Goal: Information Seeking & Learning: Learn about a topic

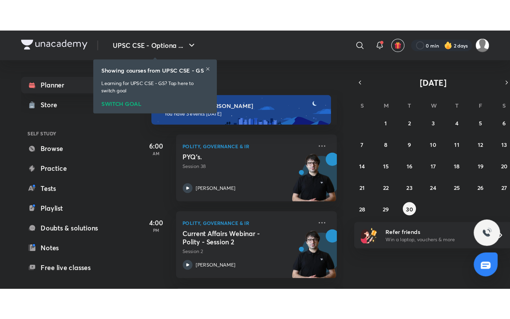
scroll to position [61, 0]
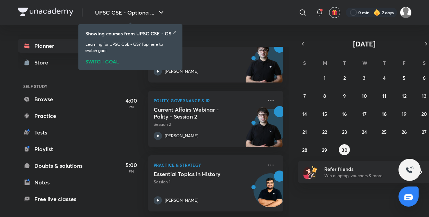
click at [174, 32] on icon at bounding box center [175, 32] width 4 height 4
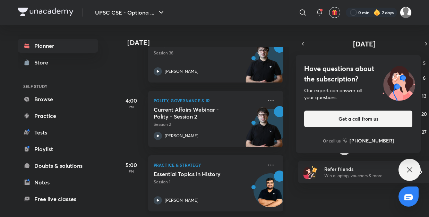
click at [233, 177] on h5 "Essential Topics in History" at bounding box center [197, 174] width 86 height 7
